Goal: Information Seeking & Learning: Check status

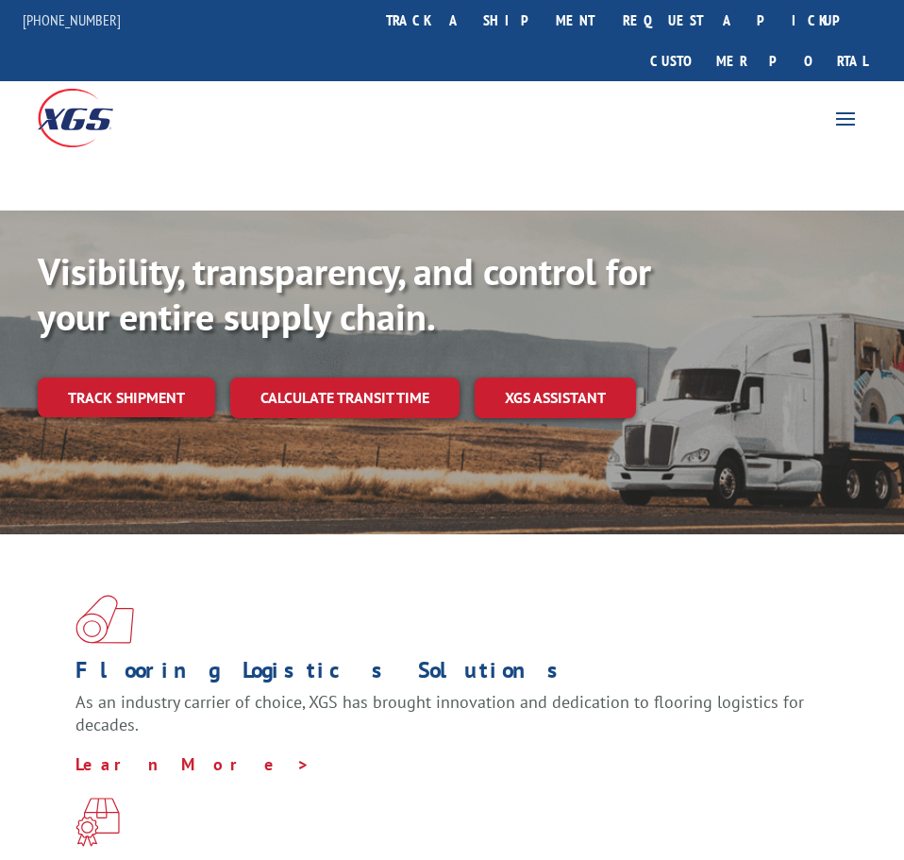
click at [138, 378] on link "Track shipment" at bounding box center [126, 398] width 177 height 40
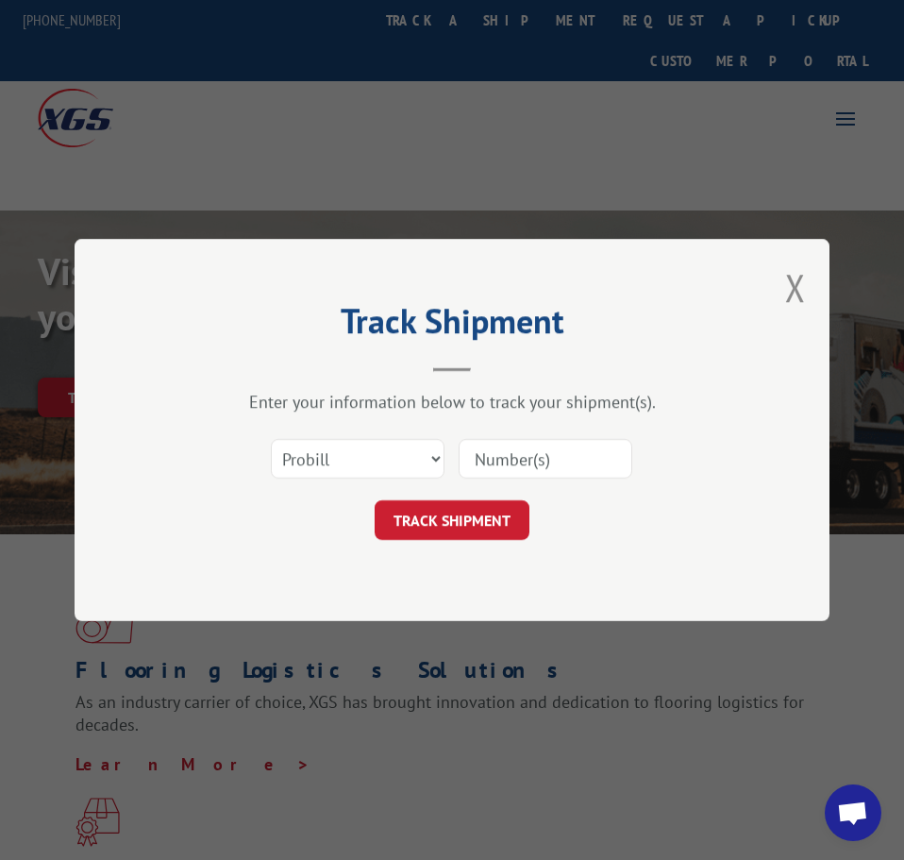
click at [508, 465] on input at bounding box center [546, 459] width 174 height 40
paste input "6044099"
type input "6044099"
click at [464, 520] on button "TRACK SHIPMENT" at bounding box center [452, 520] width 155 height 40
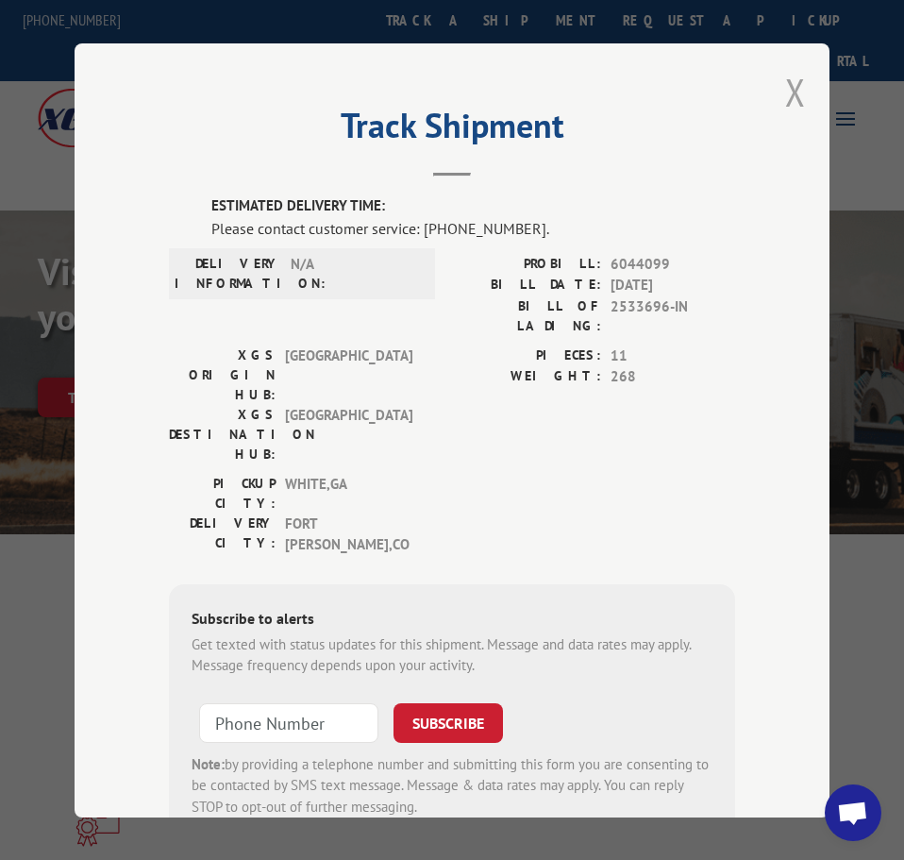
click at [796, 98] on button "Close modal" at bounding box center [795, 92] width 21 height 50
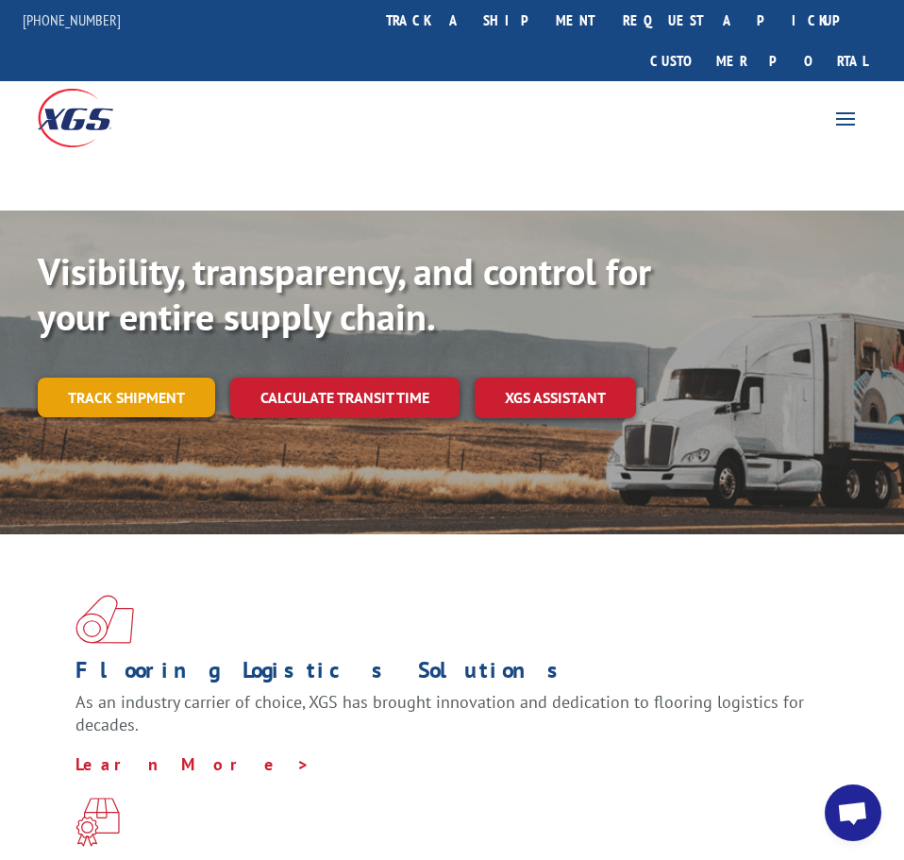
click at [174, 378] on link "Track shipment" at bounding box center [126, 398] width 177 height 40
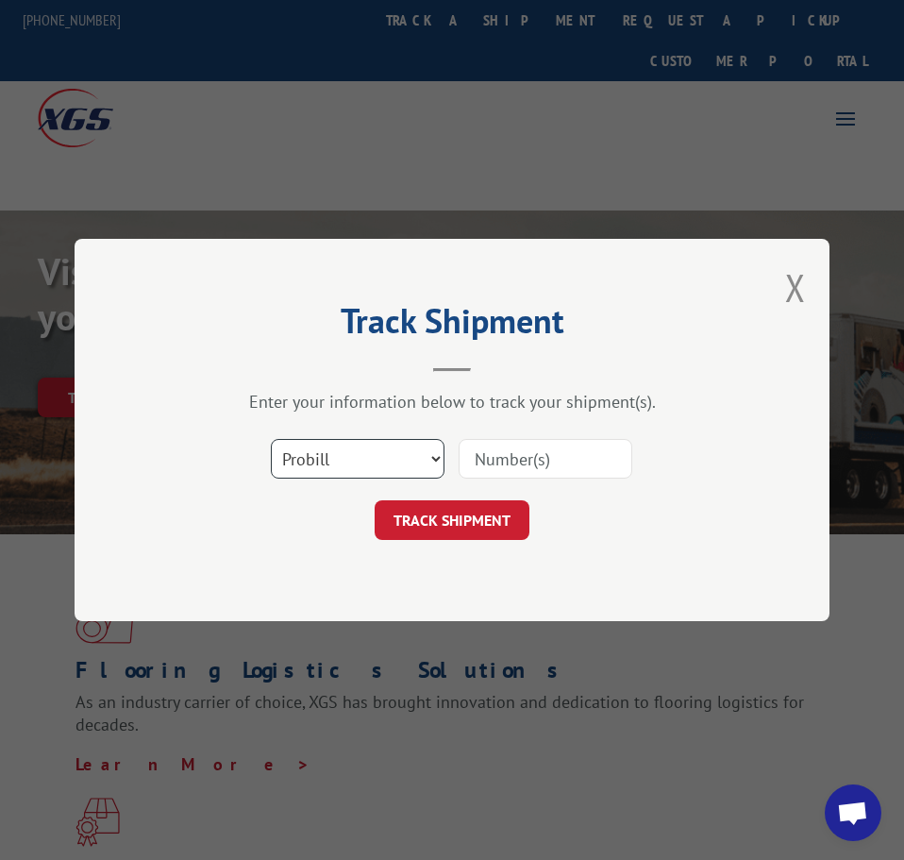
click at [271, 439] on select "Select category... Probill BOL PO" at bounding box center [358, 459] width 174 height 40
select select "bol"
click option "BOL" at bounding box center [0, 0] width 0 height 0
click at [530, 447] on input at bounding box center [546, 459] width 174 height 40
paste input "6044099"
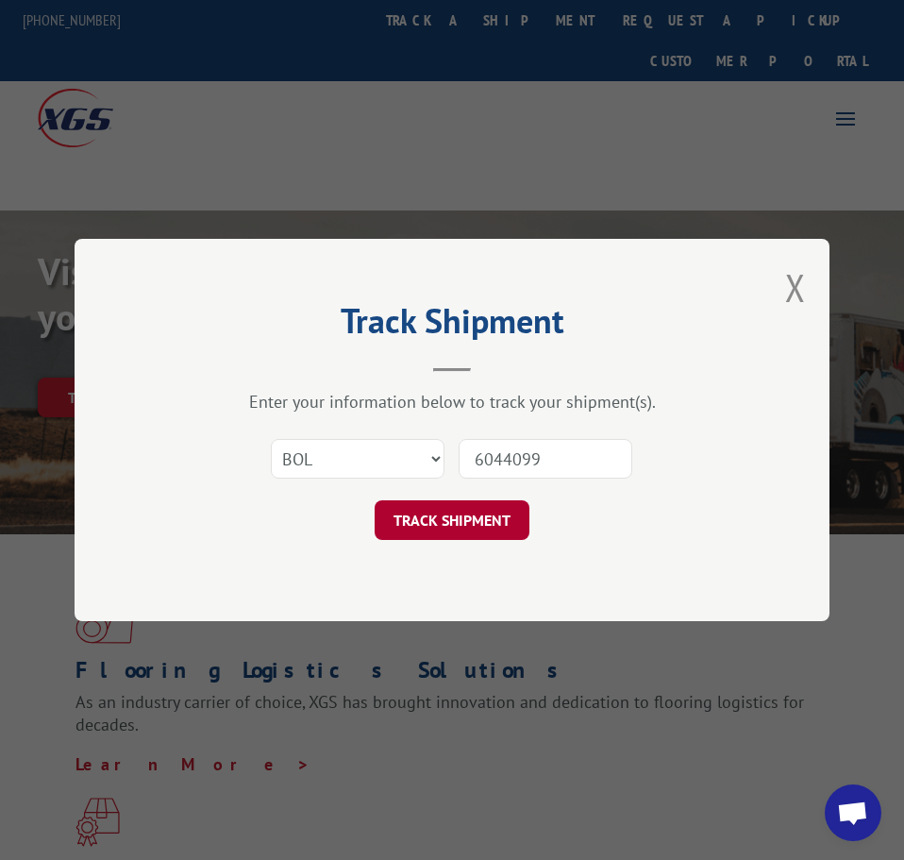
type input "6044099"
click at [497, 520] on button "TRACK SHIPMENT" at bounding box center [452, 520] width 155 height 40
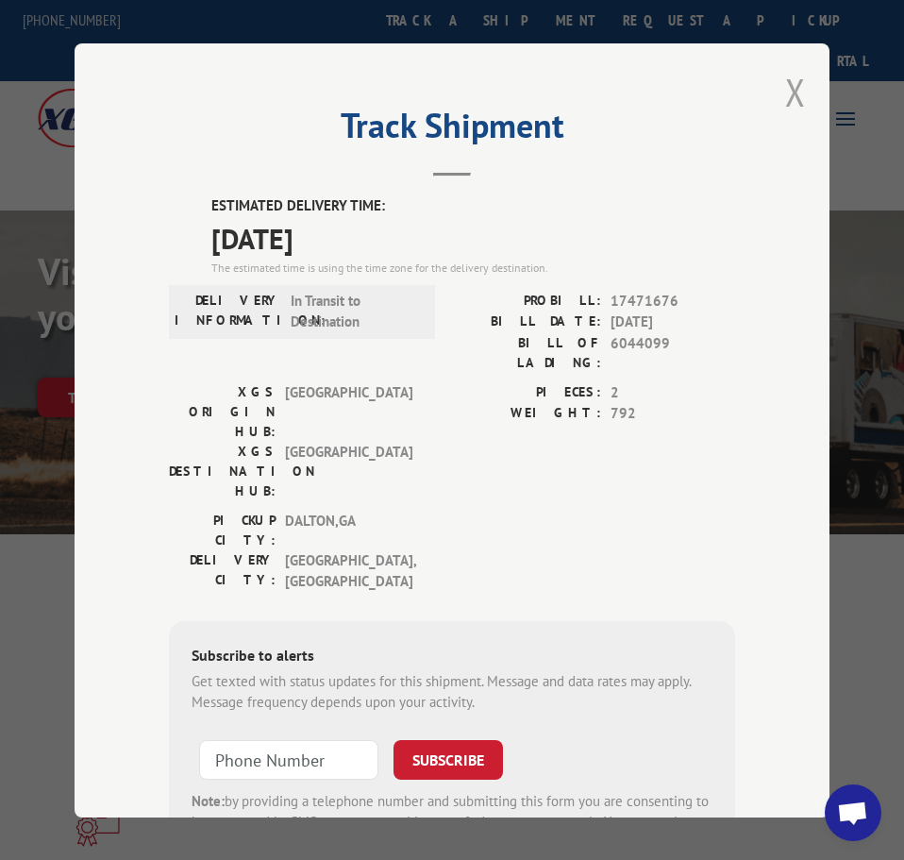
click at [799, 91] on button "Close modal" at bounding box center [795, 92] width 21 height 50
